Goal: Transaction & Acquisition: Purchase product/service

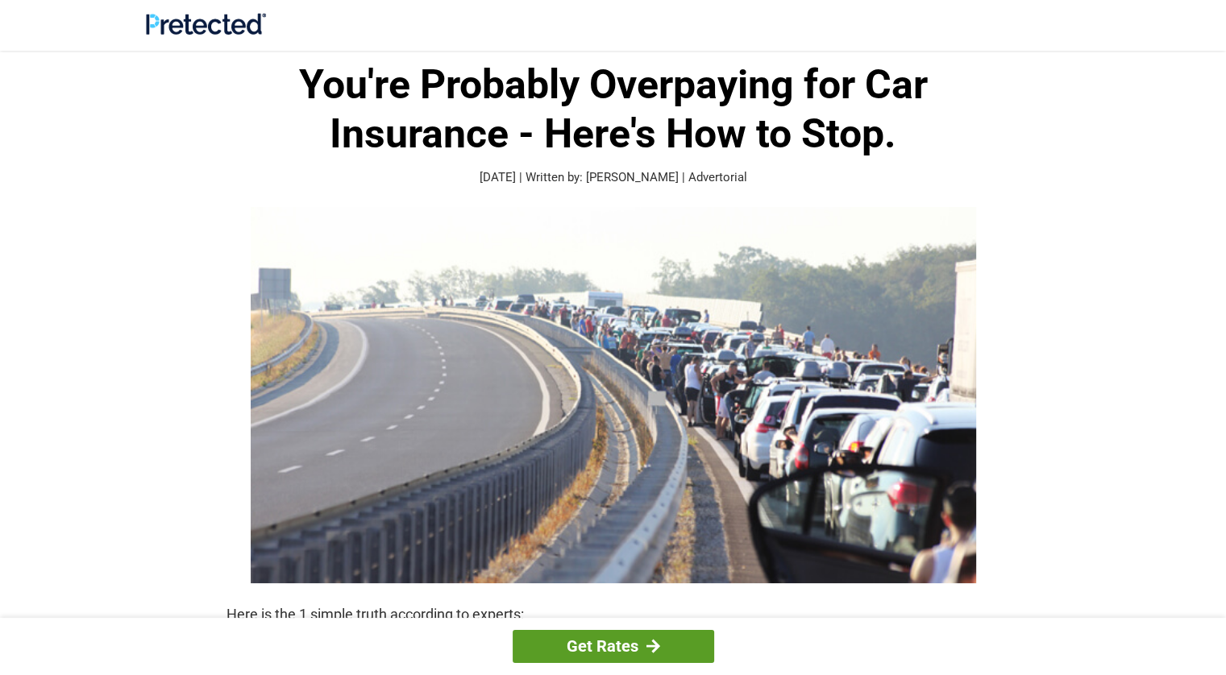
click at [580, 630] on link "Get Rates" at bounding box center [614, 646] width 202 height 33
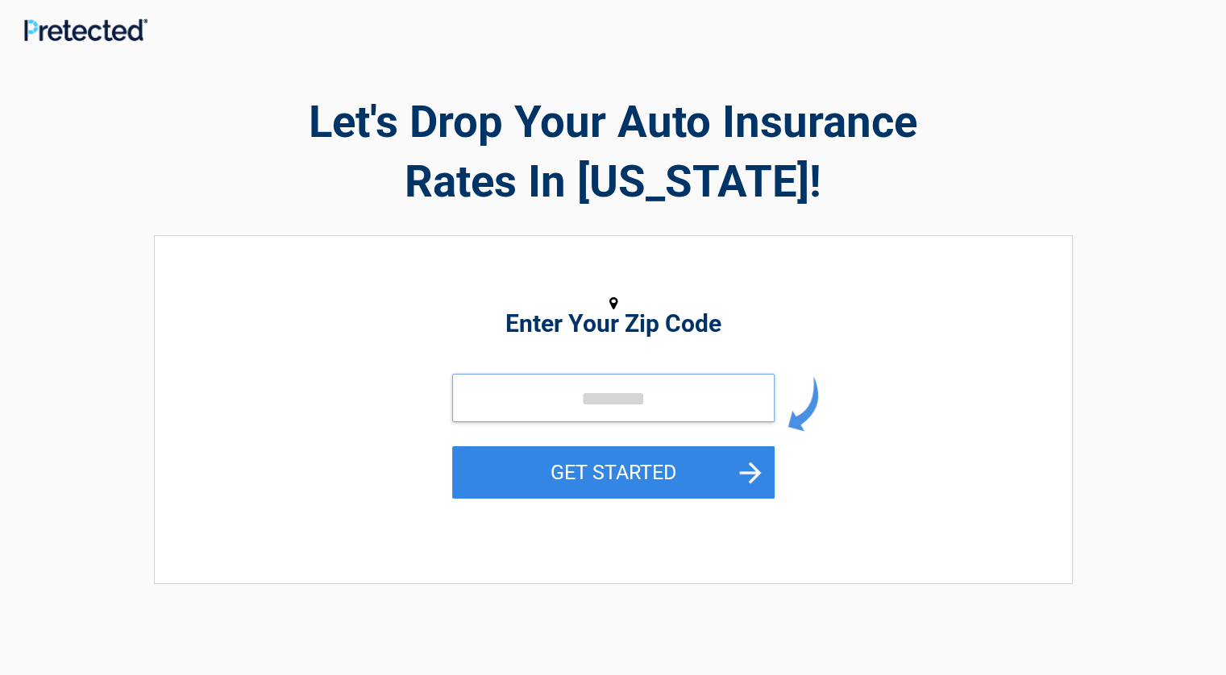
click at [463, 389] on input "tel" at bounding box center [613, 398] width 322 height 48
click at [480, 399] on input "tel" at bounding box center [613, 398] width 322 height 48
click at [558, 399] on input "tel" at bounding box center [613, 398] width 322 height 48
click at [538, 308] on figure at bounding box center [613, 304] width 740 height 22
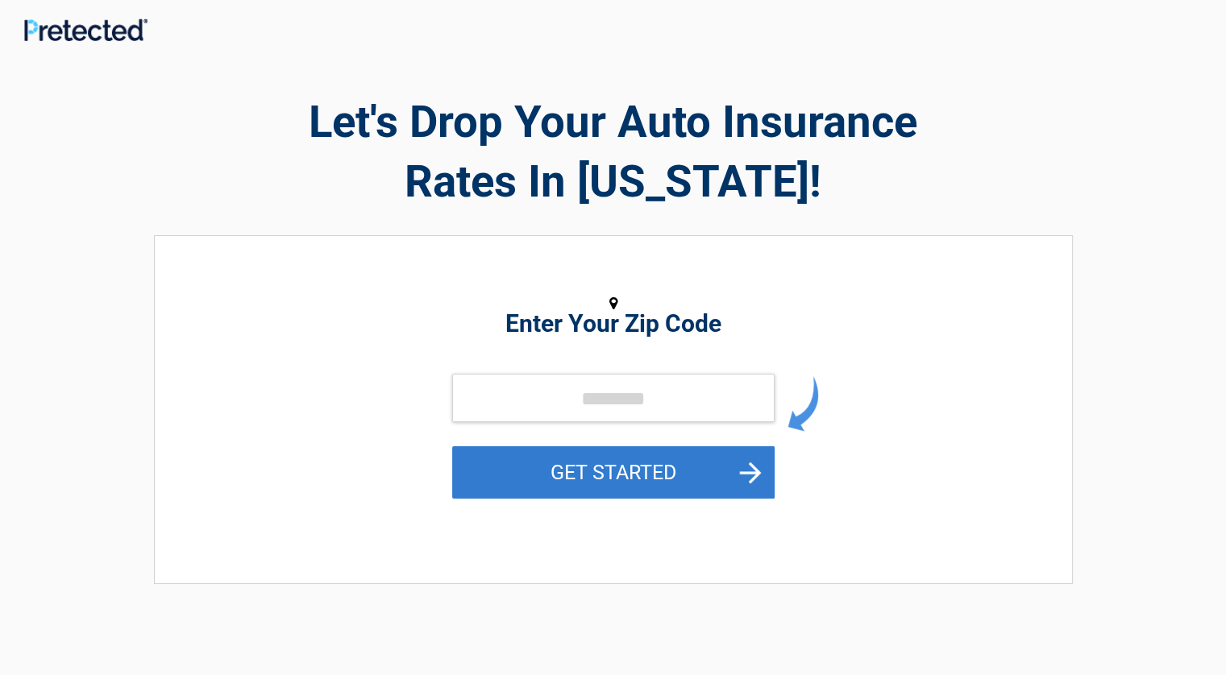
click at [736, 473] on button "GET STARTED" at bounding box center [613, 473] width 322 height 52
